Goal: Task Accomplishment & Management: Manage account settings

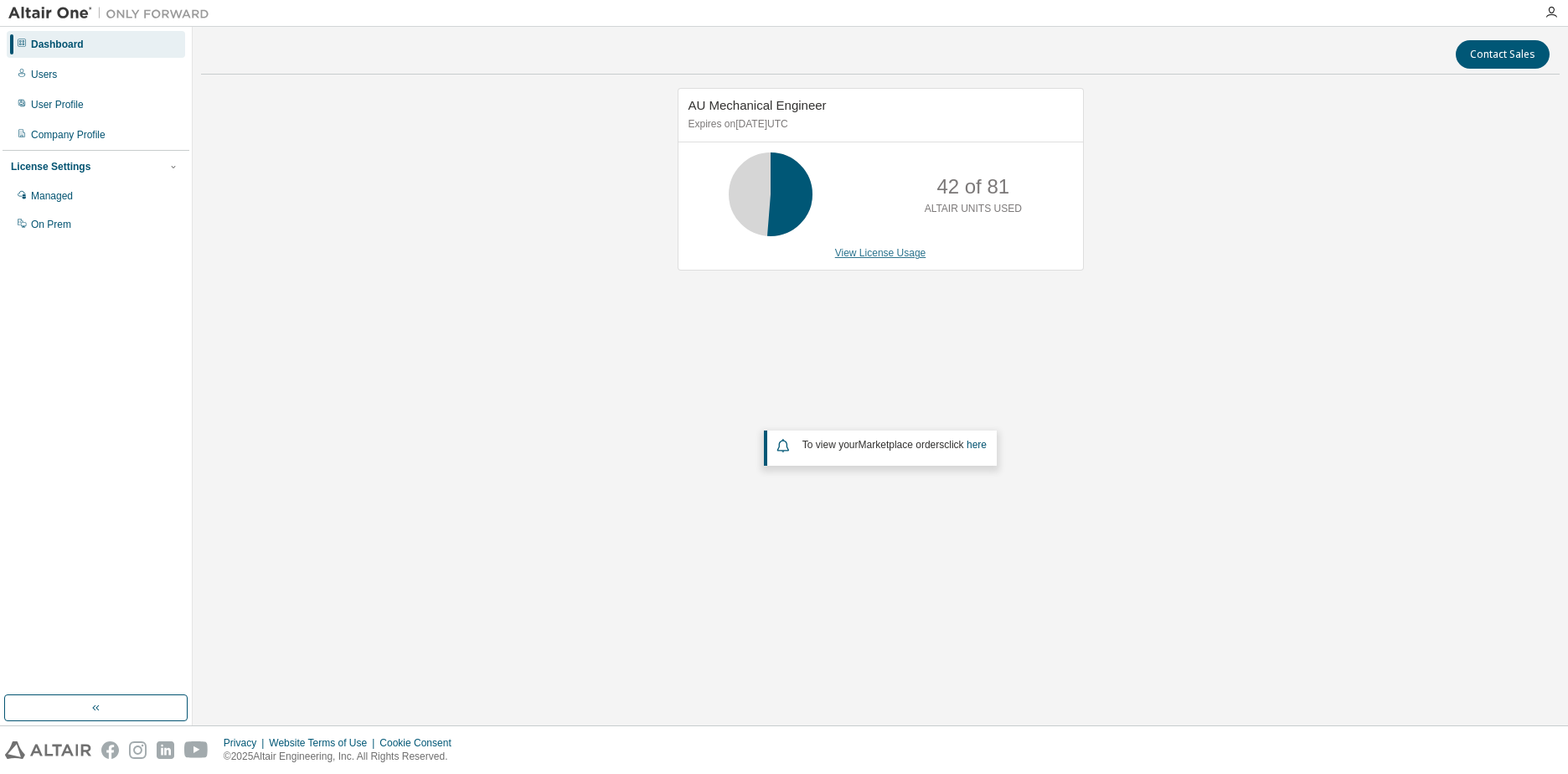
click at [886, 258] on link "View License Usage" at bounding box center [880, 252] width 91 height 12
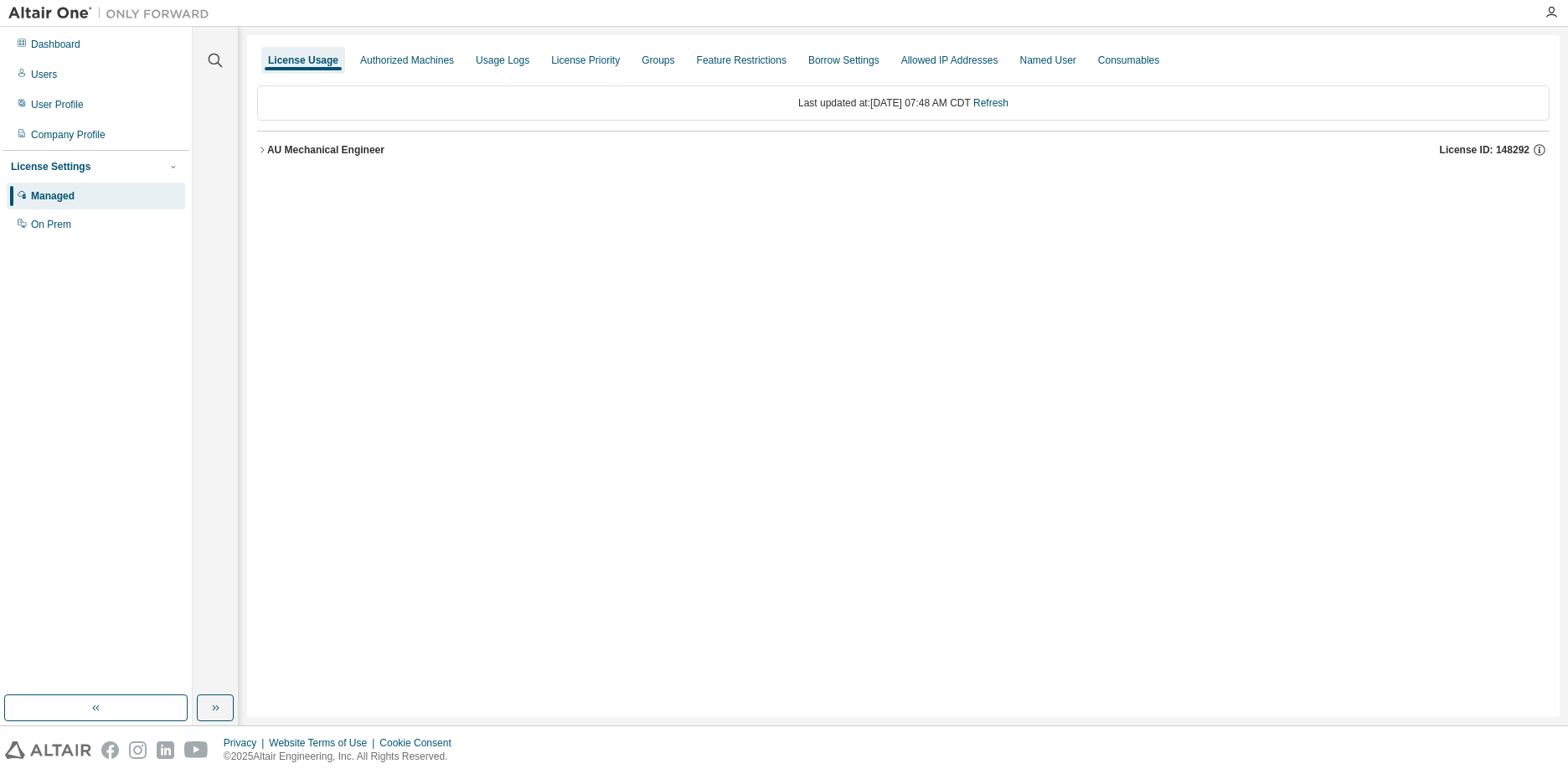
click at [1257, 291] on div "License Usage Authorized Machines Usage Logs License Priority Groups Feature Re…" at bounding box center [902, 376] width 1313 height 682
click at [23, 49] on div at bounding box center [22, 45] width 10 height 14
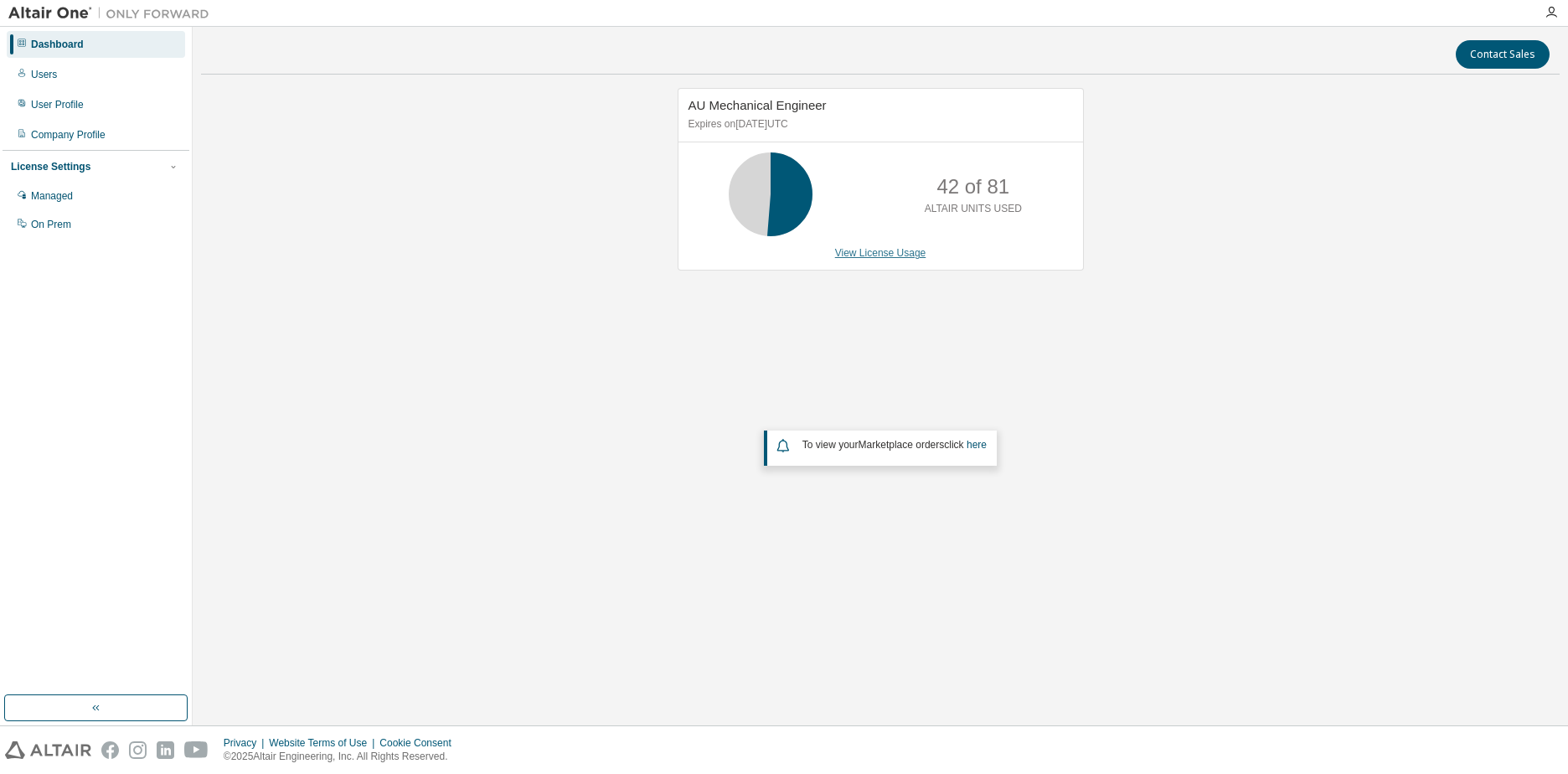
click at [893, 252] on link "View License Usage" at bounding box center [880, 252] width 91 height 12
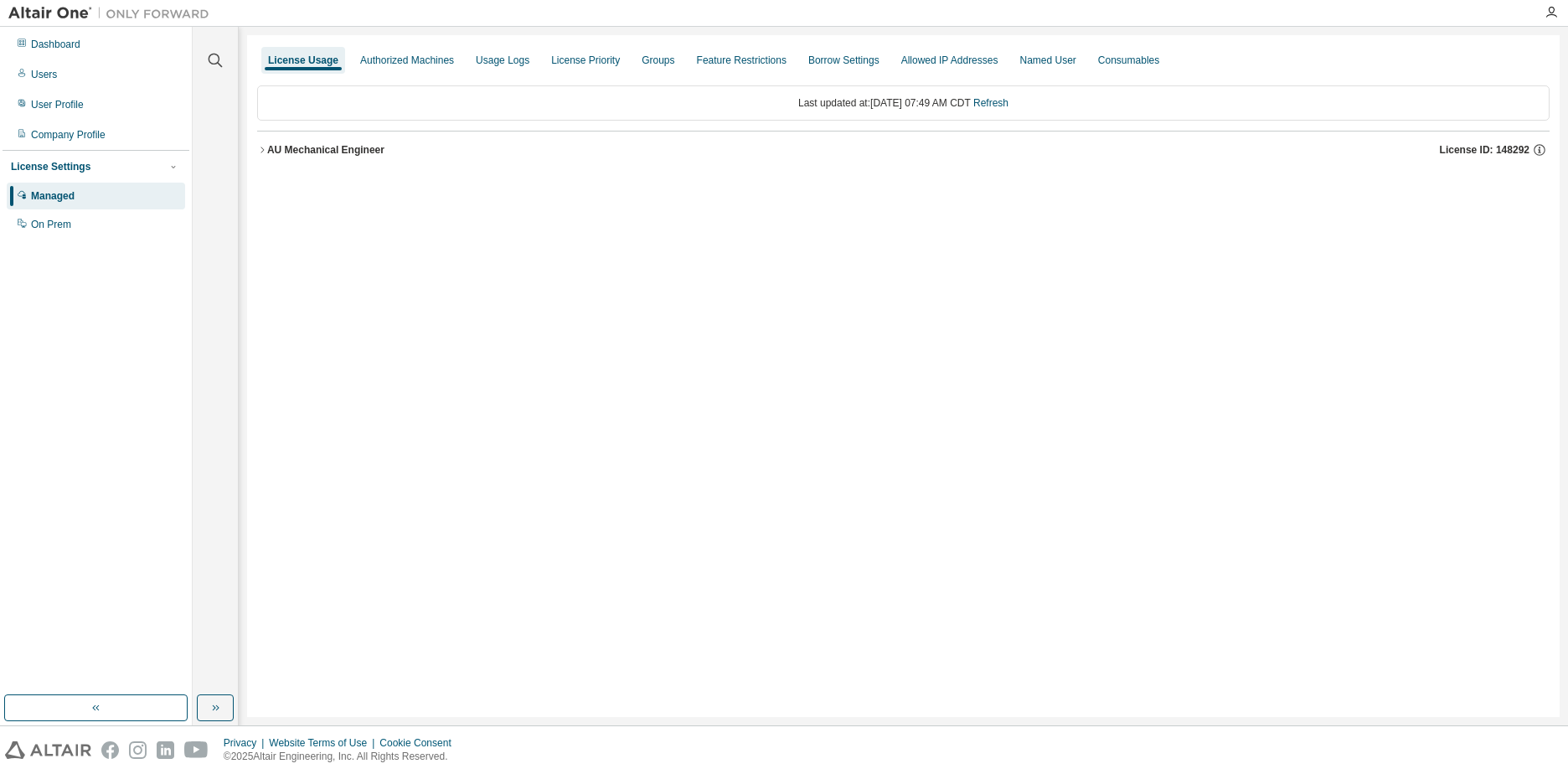
click at [893, 252] on div "License Usage Authorized Machines Usage Logs License Priority Groups Feature Re…" at bounding box center [902, 376] width 1313 height 682
click at [351, 147] on div "AU Mechanical Engineer" at bounding box center [326, 150] width 117 height 14
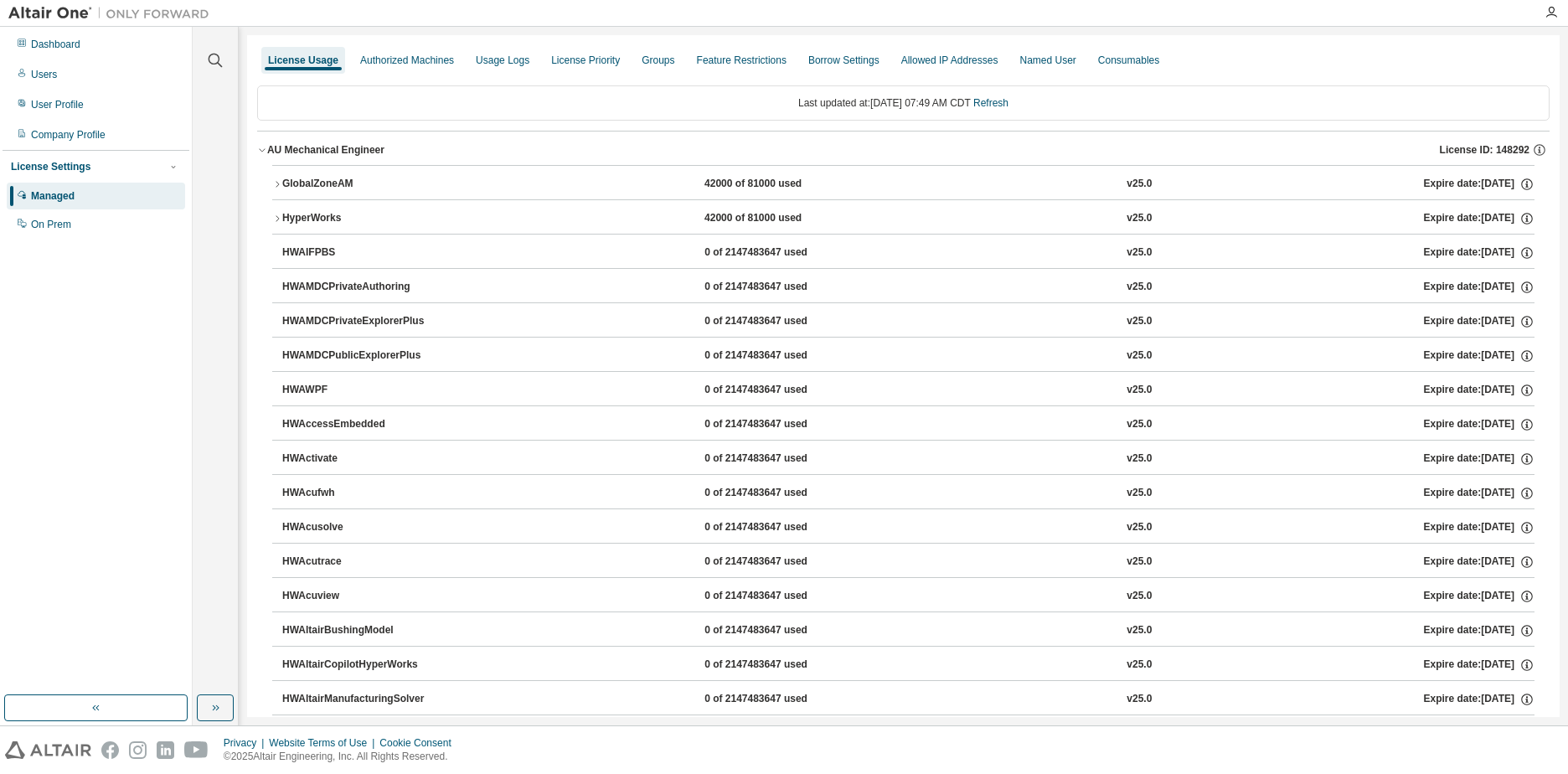
click at [289, 175] on button "GlobalZoneAM 42000 of 81000 used v25.0 Expire date: [DATE]" at bounding box center [903, 184] width 1263 height 37
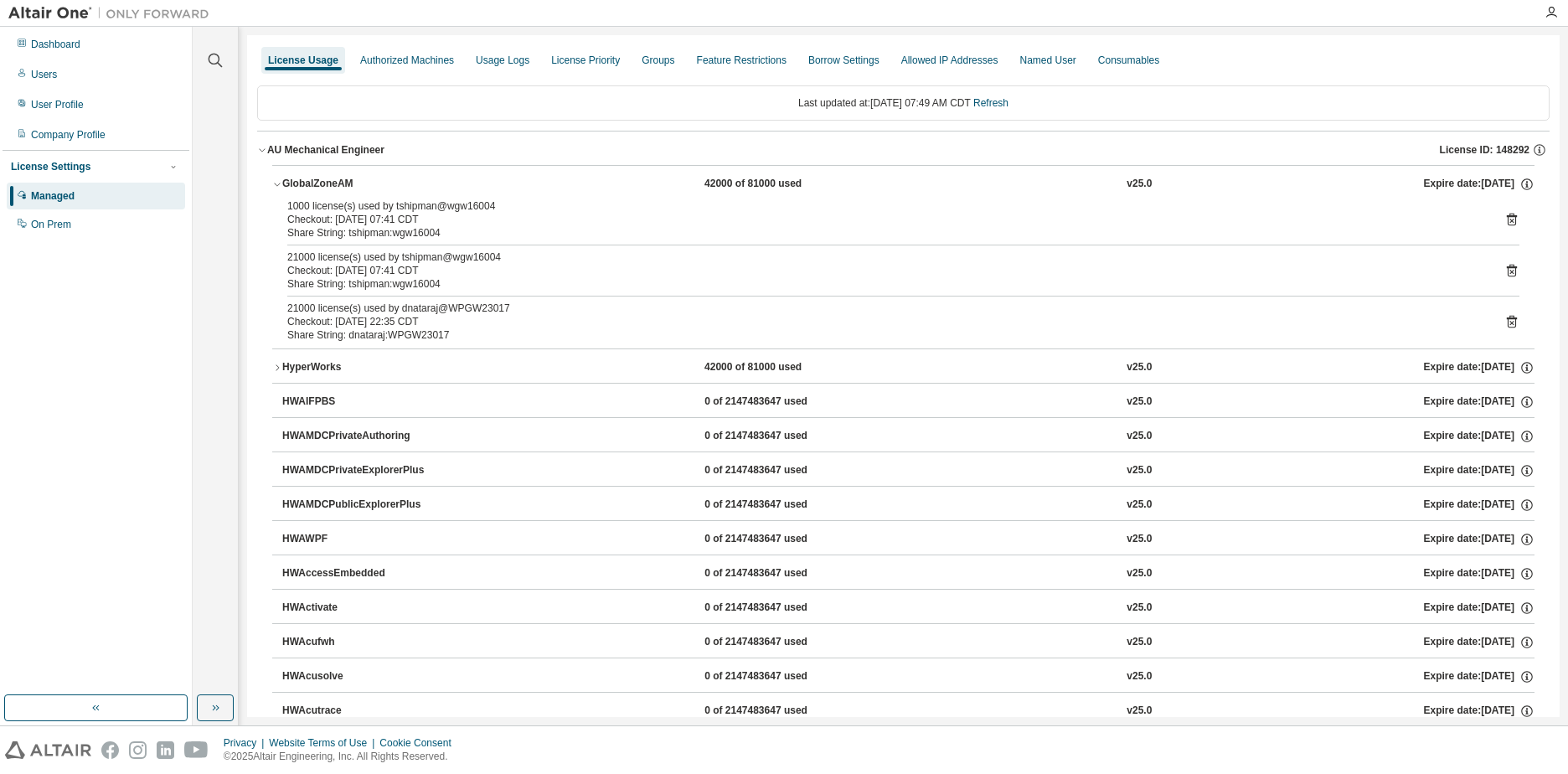
click at [386, 358] on button "HyperWorks 42000 of 81000 used v25.0 Expire date: [DATE]" at bounding box center [903, 368] width 1263 height 37
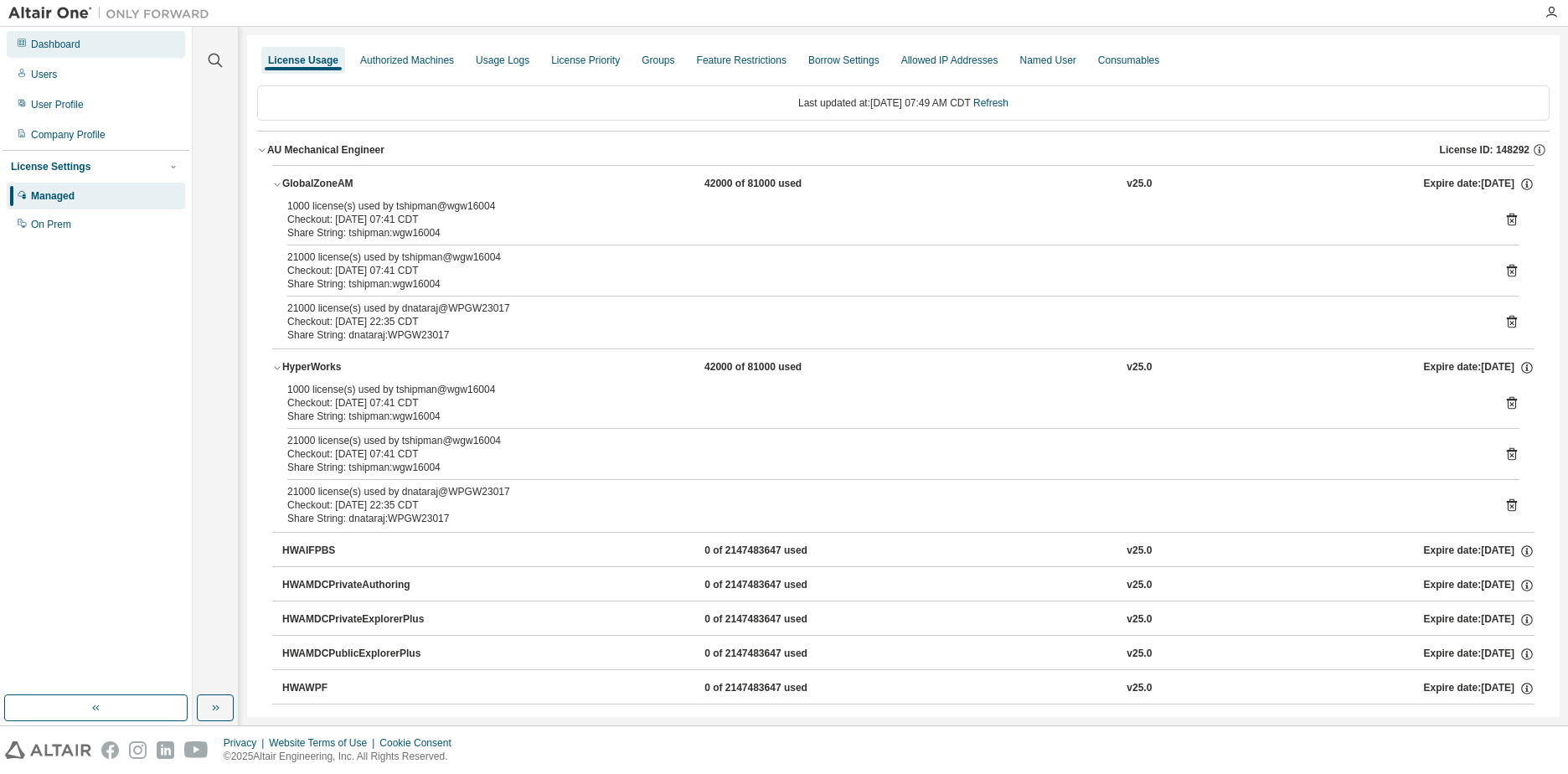
click at [70, 49] on div "Dashboard" at bounding box center [56, 45] width 49 height 14
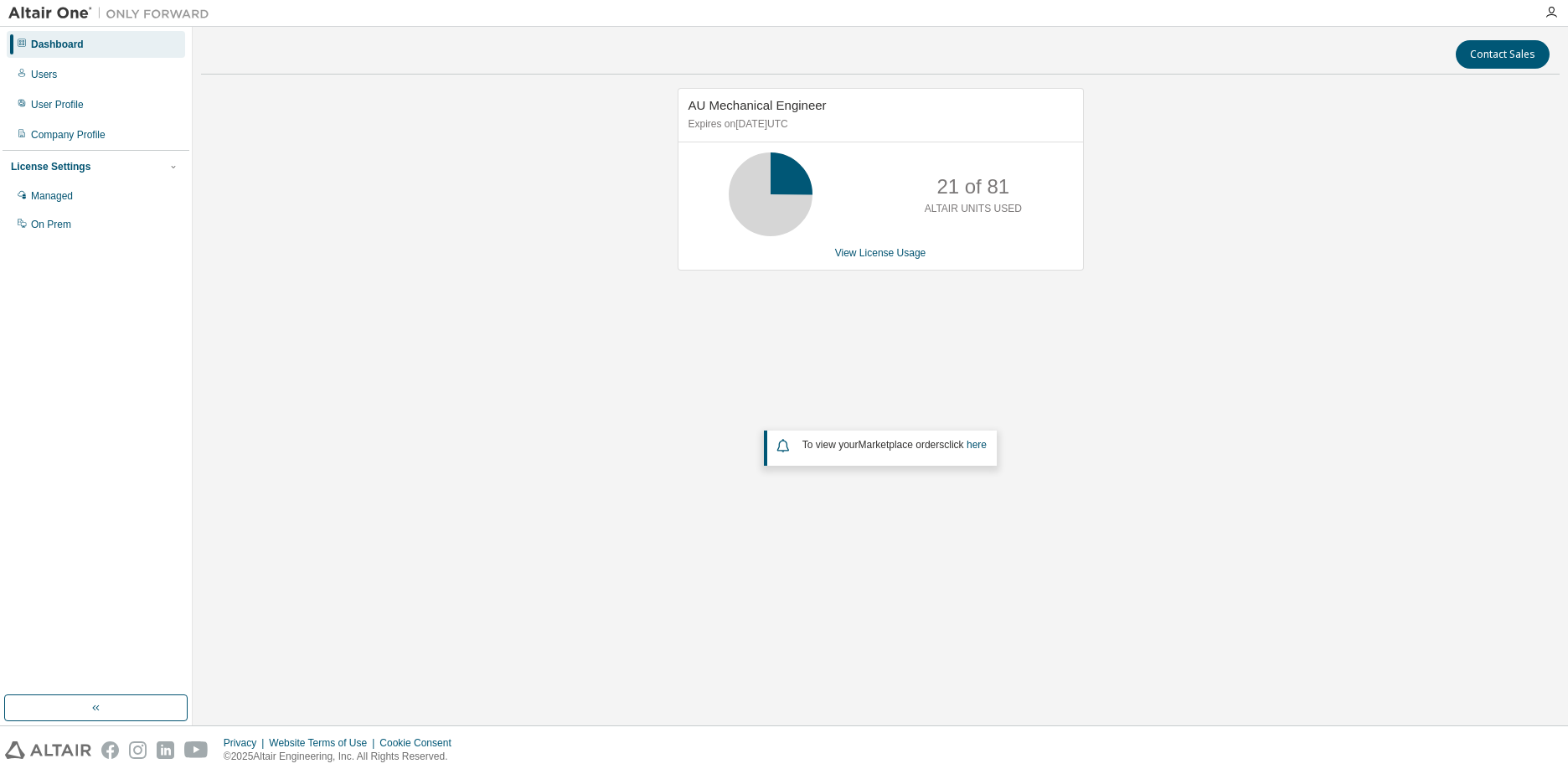
click at [898, 344] on div "AU Mechanical Engineer Expires on [DATE] UTC 21 of 81 ALTAIR UNITS USED View Li…" at bounding box center [880, 340] width 1359 height 503
click at [1177, 256] on div "AU Mechanical Engineer Expires on [DATE] UTC 21 of 81 ALTAIR UNITS USED View Li…" at bounding box center [880, 340] width 1359 height 503
